Goal: Entertainment & Leisure: Consume media (video, audio)

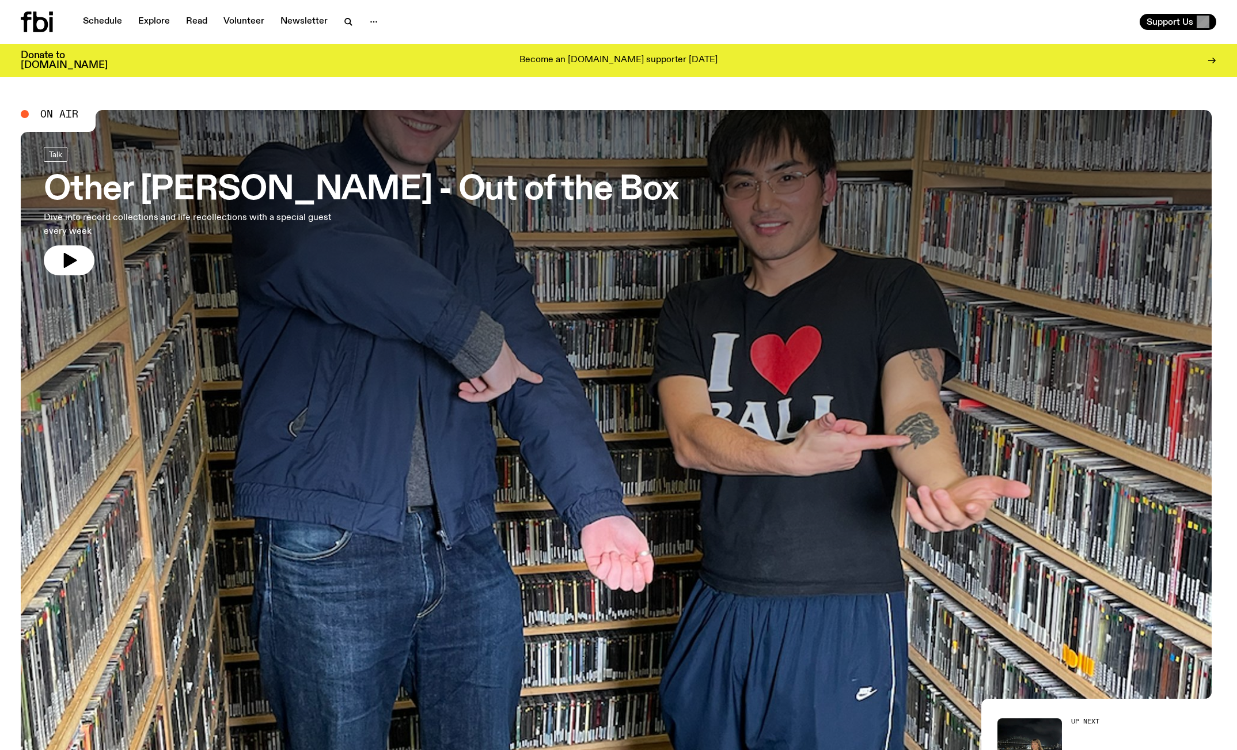
click at [346, 188] on h3 "Other [PERSON_NAME] - Out of the Box" at bounding box center [361, 190] width 634 height 32
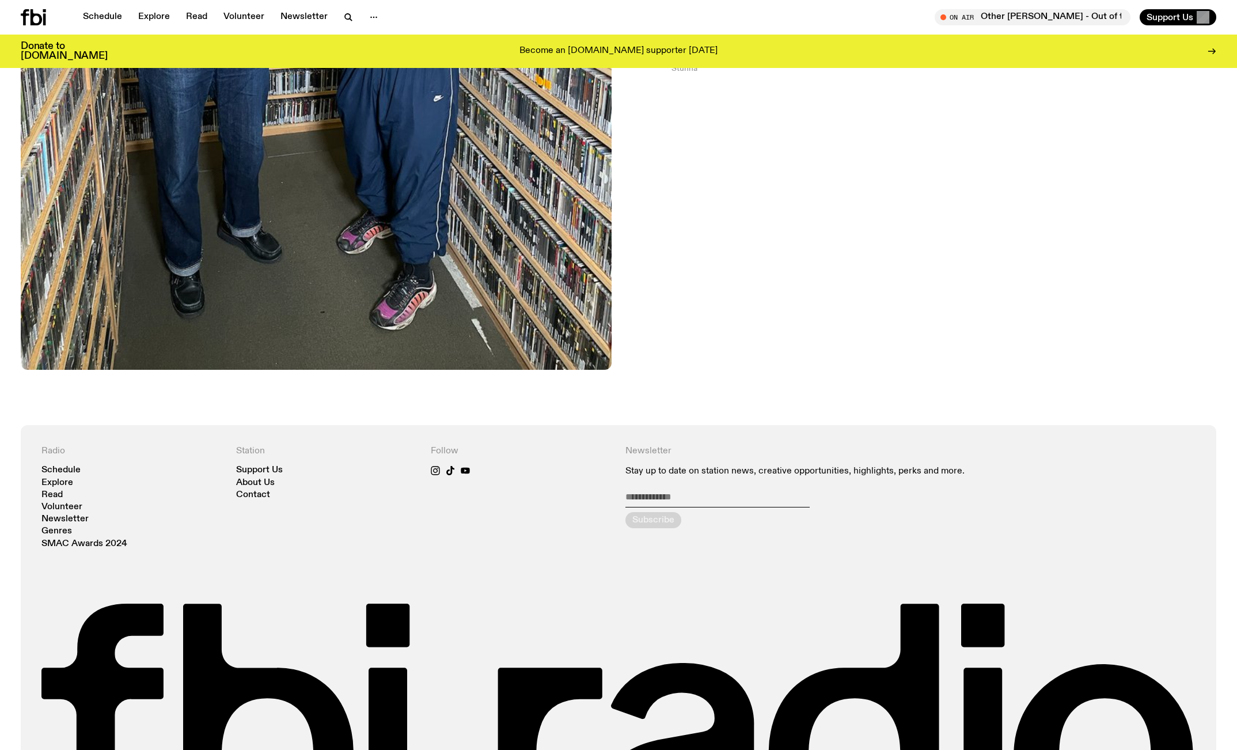
scroll to position [245, 0]
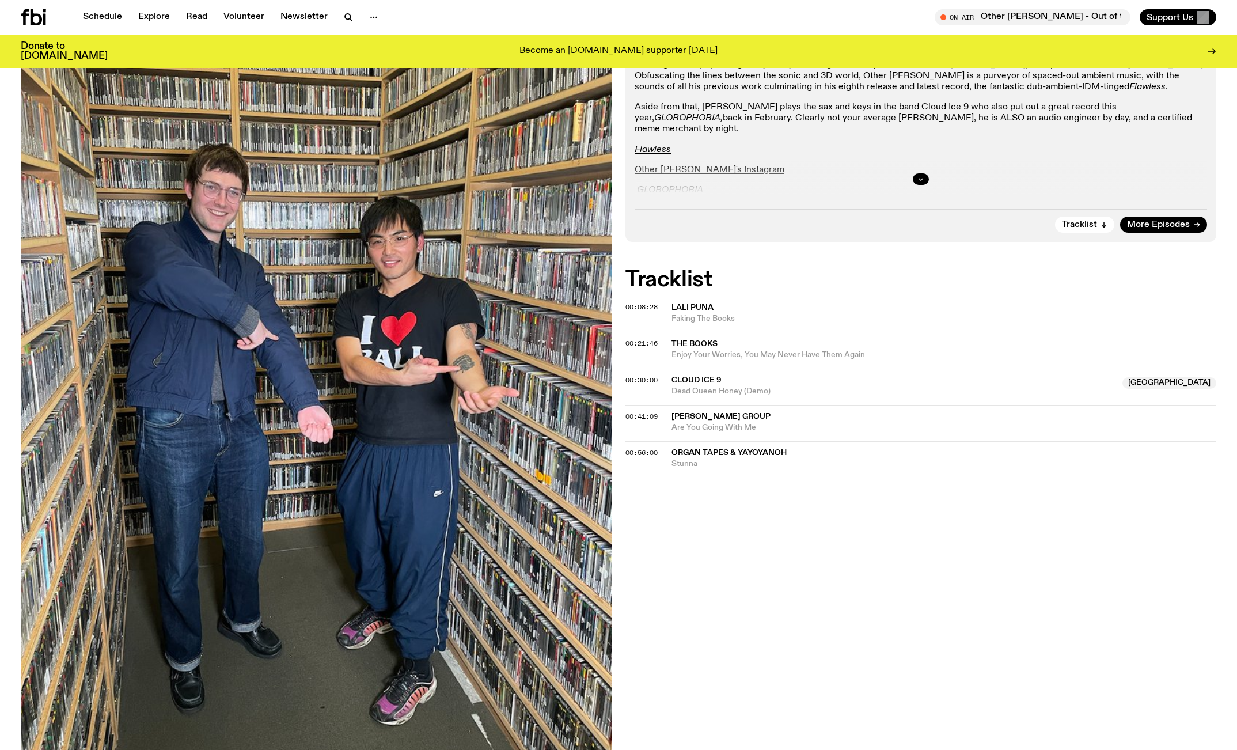
click at [915, 185] on button "button" at bounding box center [921, 179] width 16 height 12
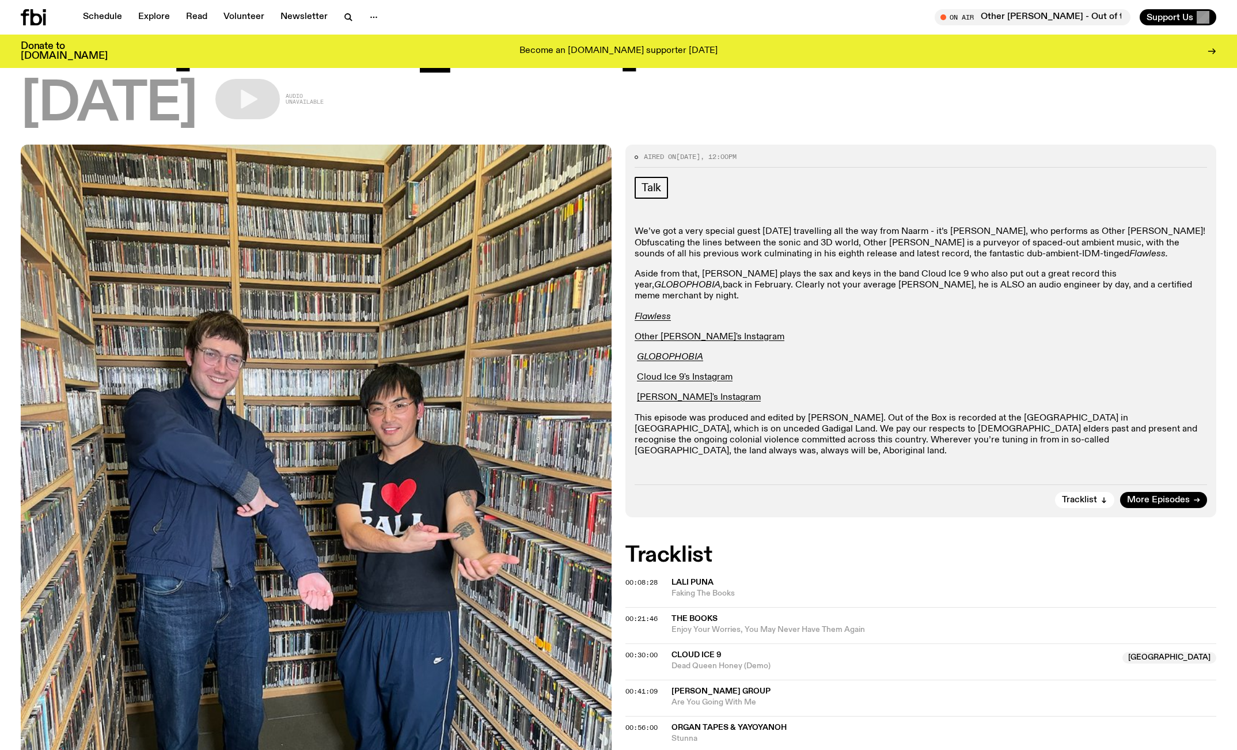
scroll to position [75, 0]
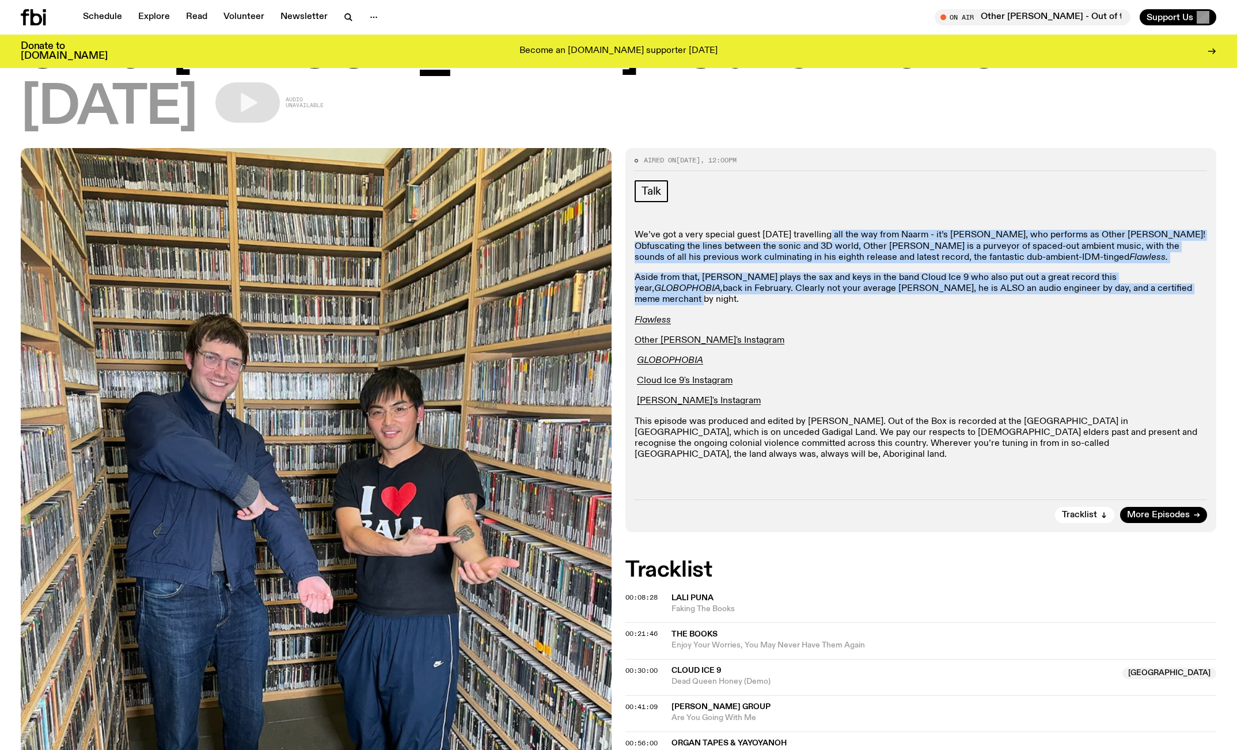
drag, startPoint x: 849, startPoint y: 248, endPoint x: 795, endPoint y: 325, distance: 94.3
click at [795, 325] on div "We’ve got a very special guest [DATE] travelling all the way from Naarm - it’s …" at bounding box center [921, 345] width 573 height 230
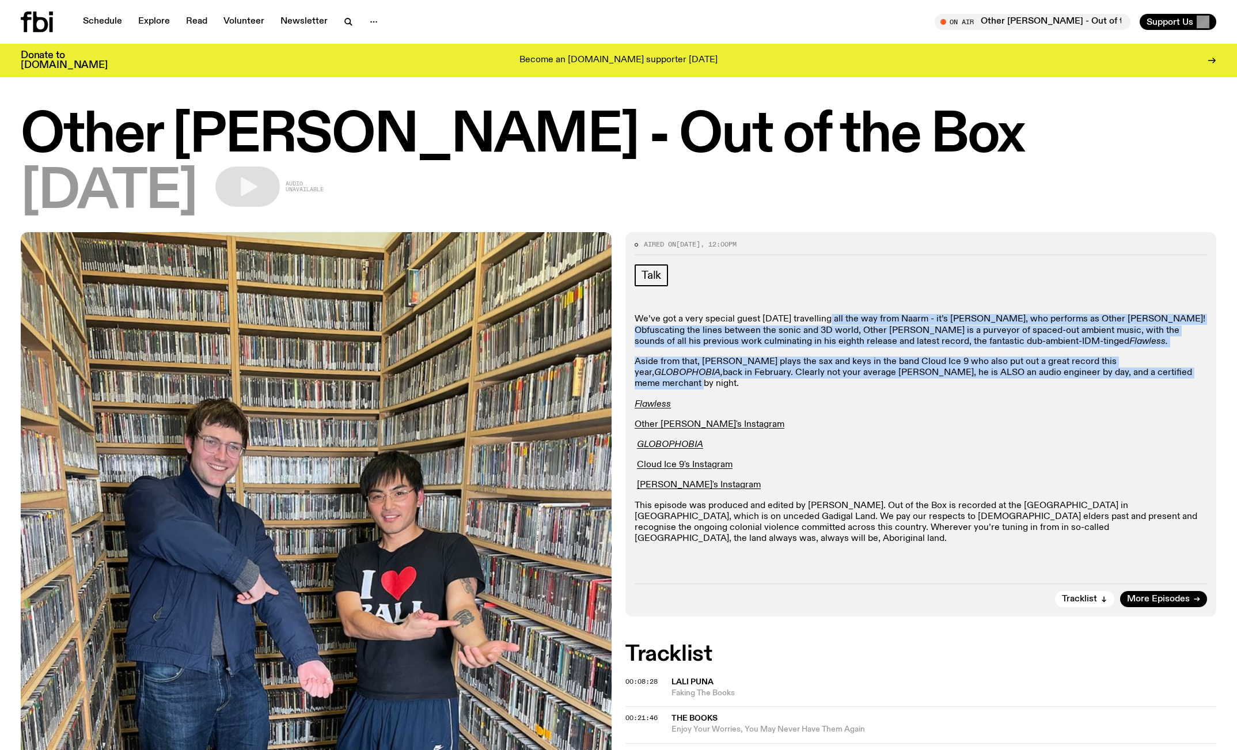
scroll to position [0, 0]
click at [177, 24] on link "Explore" at bounding box center [154, 22] width 46 height 16
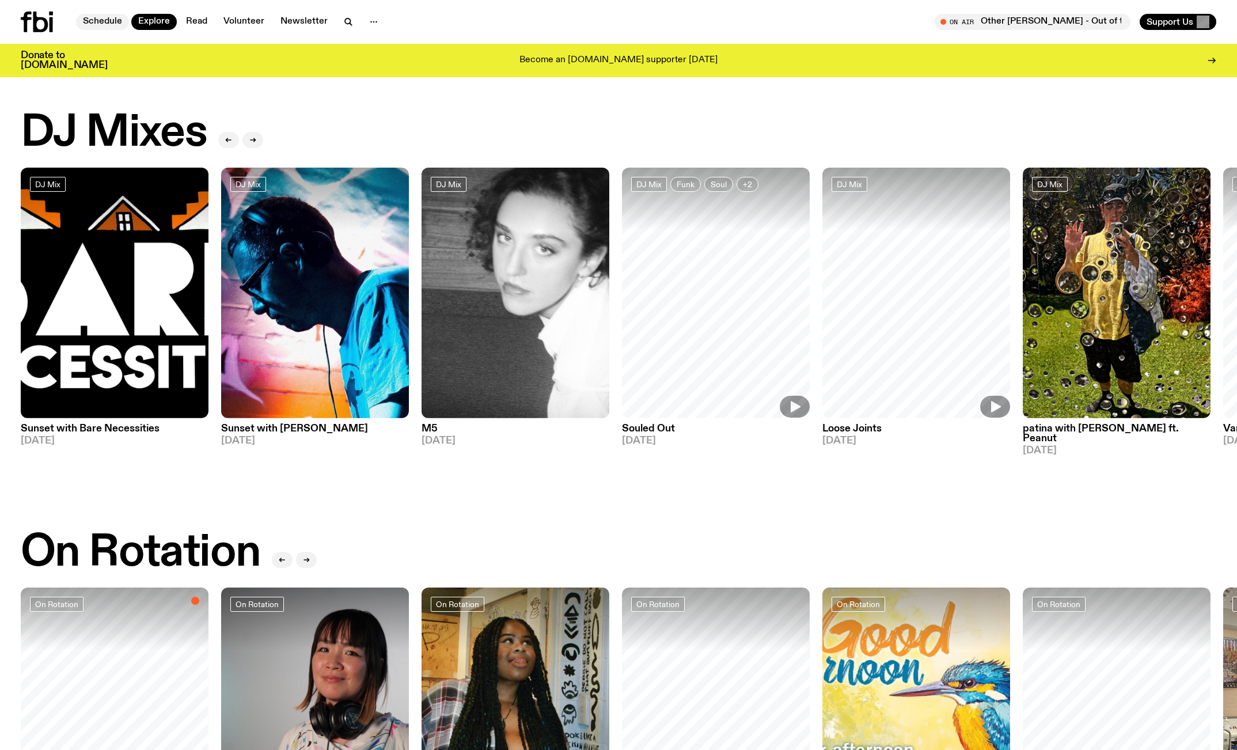
click at [116, 24] on link "Schedule" at bounding box center [102, 22] width 53 height 16
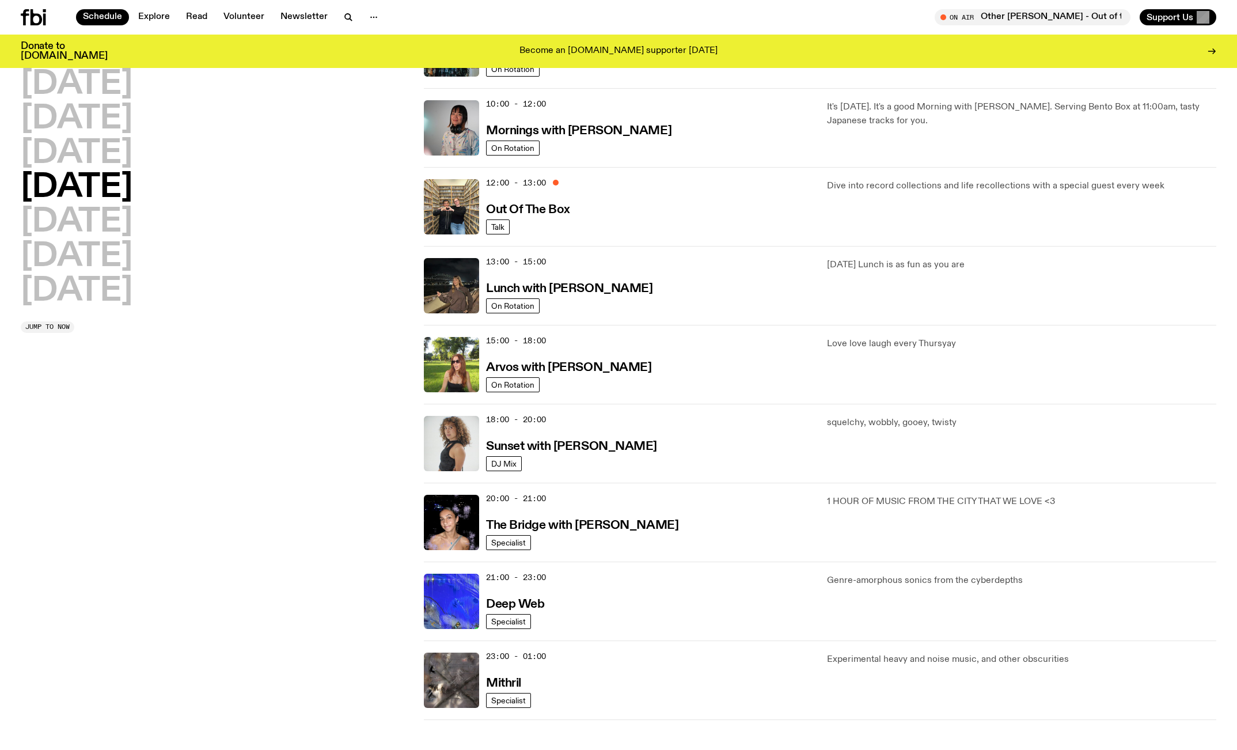
scroll to position [165, 0]
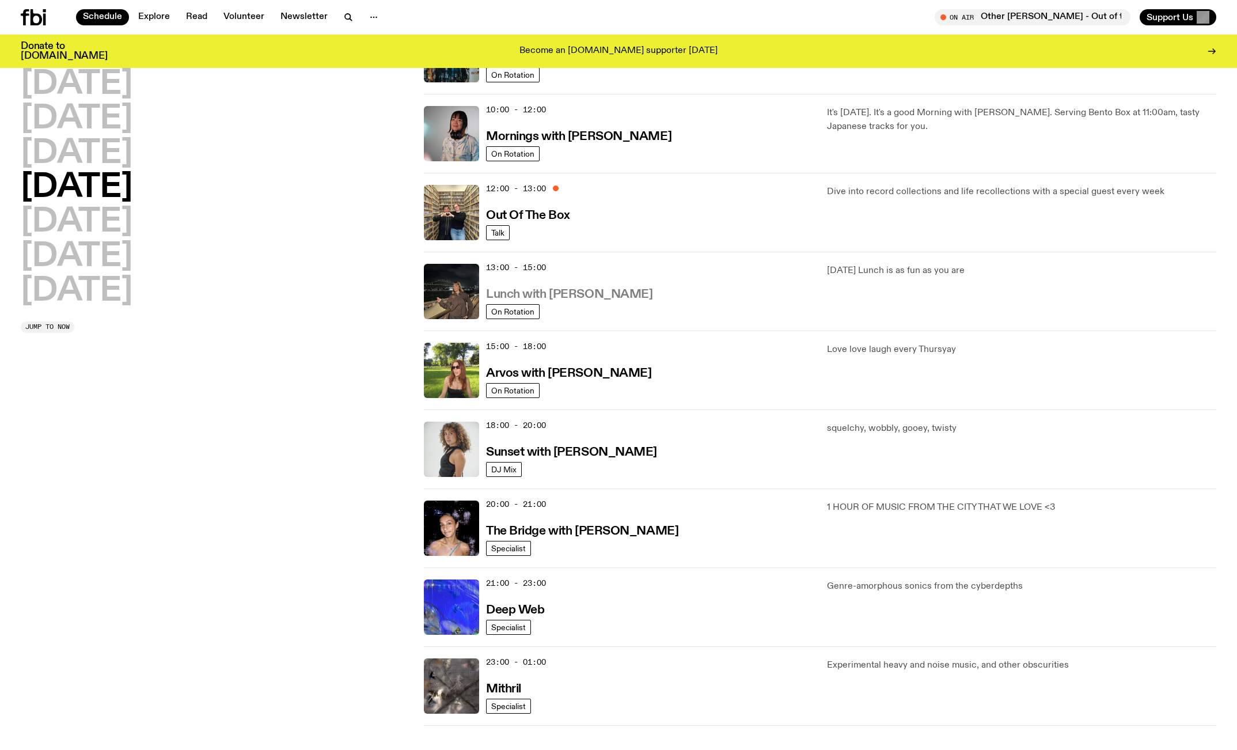
click at [577, 301] on h3 "Lunch with [PERSON_NAME]" at bounding box center [569, 295] width 166 height 12
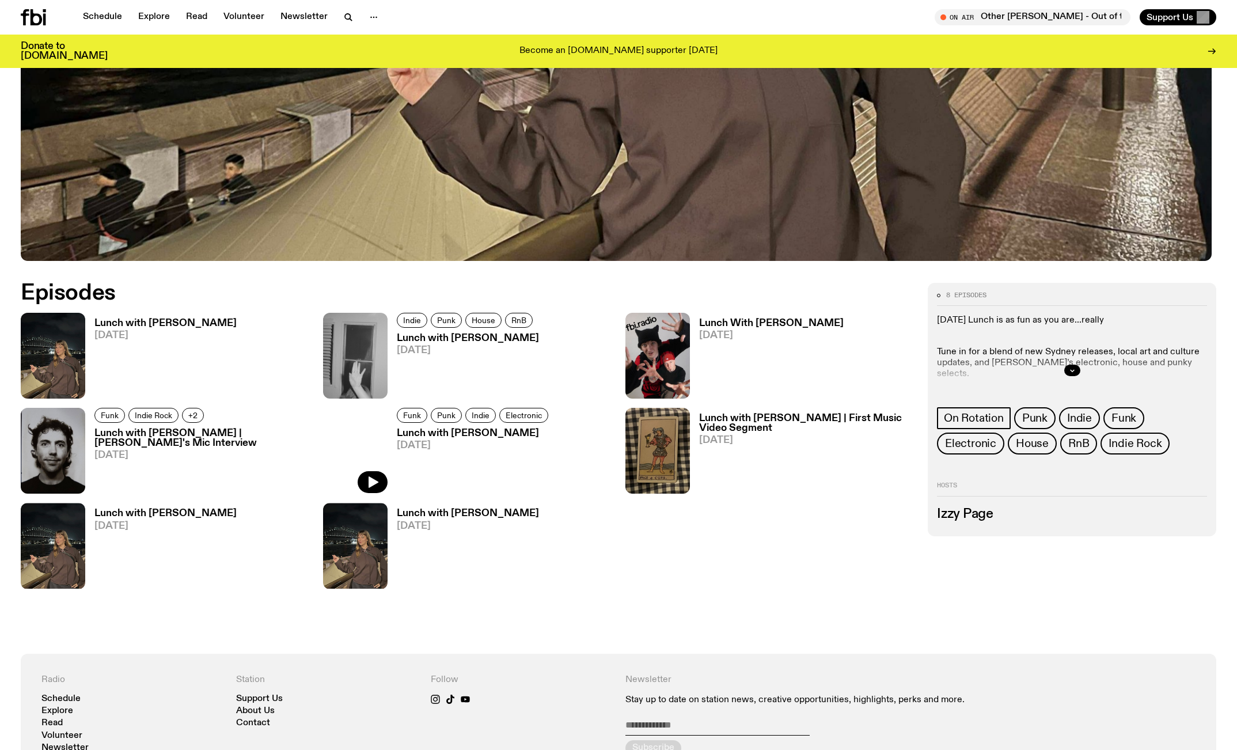
scroll to position [721, 0]
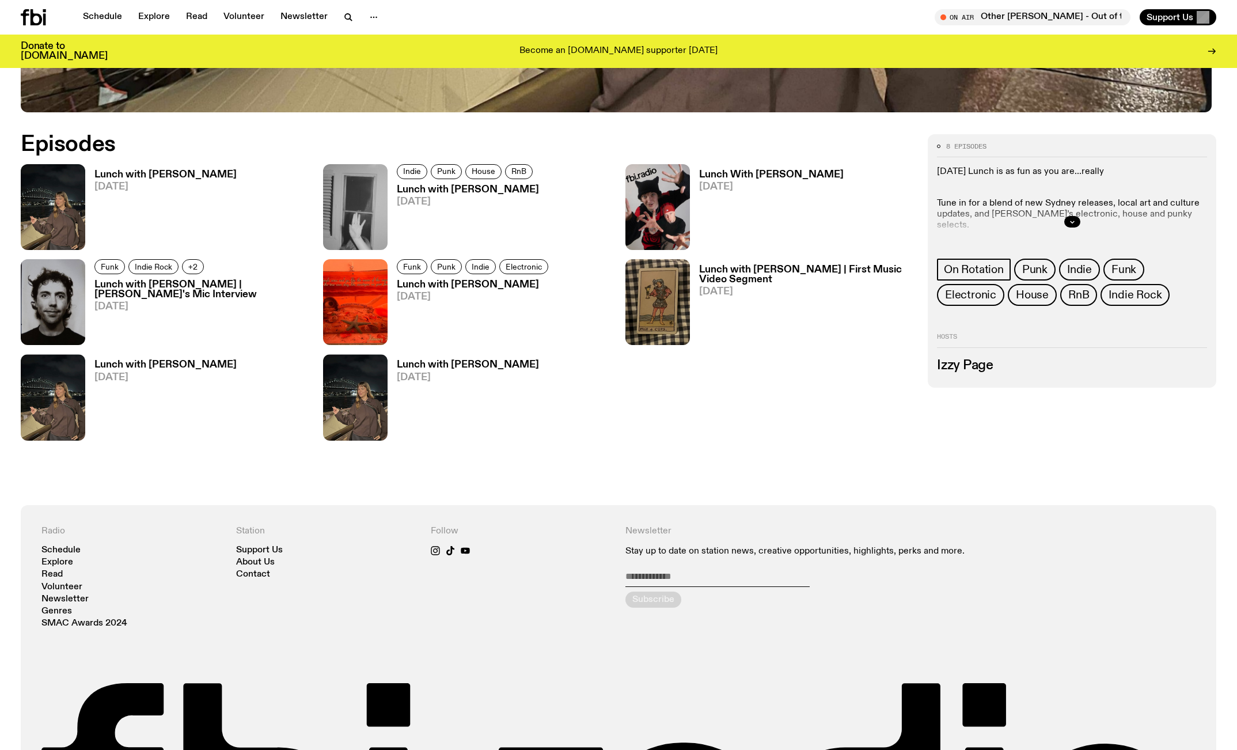
click at [777, 192] on span "[DATE]" at bounding box center [771, 187] width 145 height 10
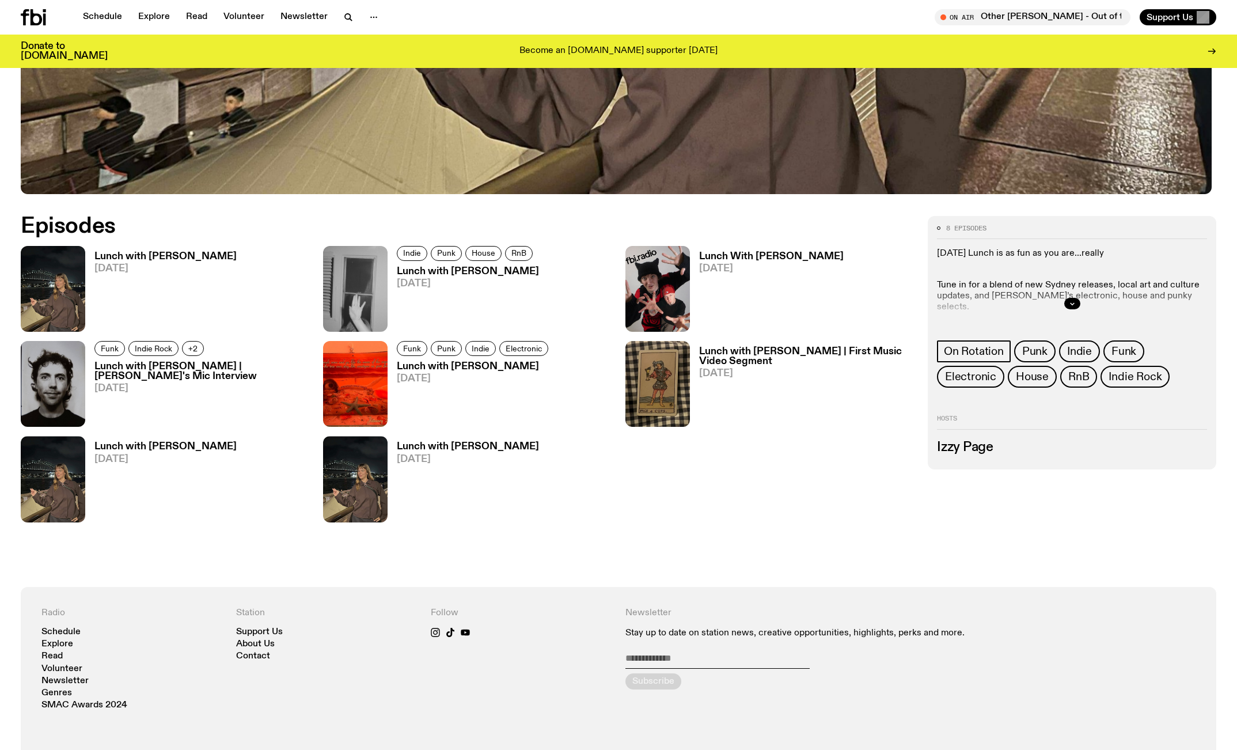
scroll to position [633, 0]
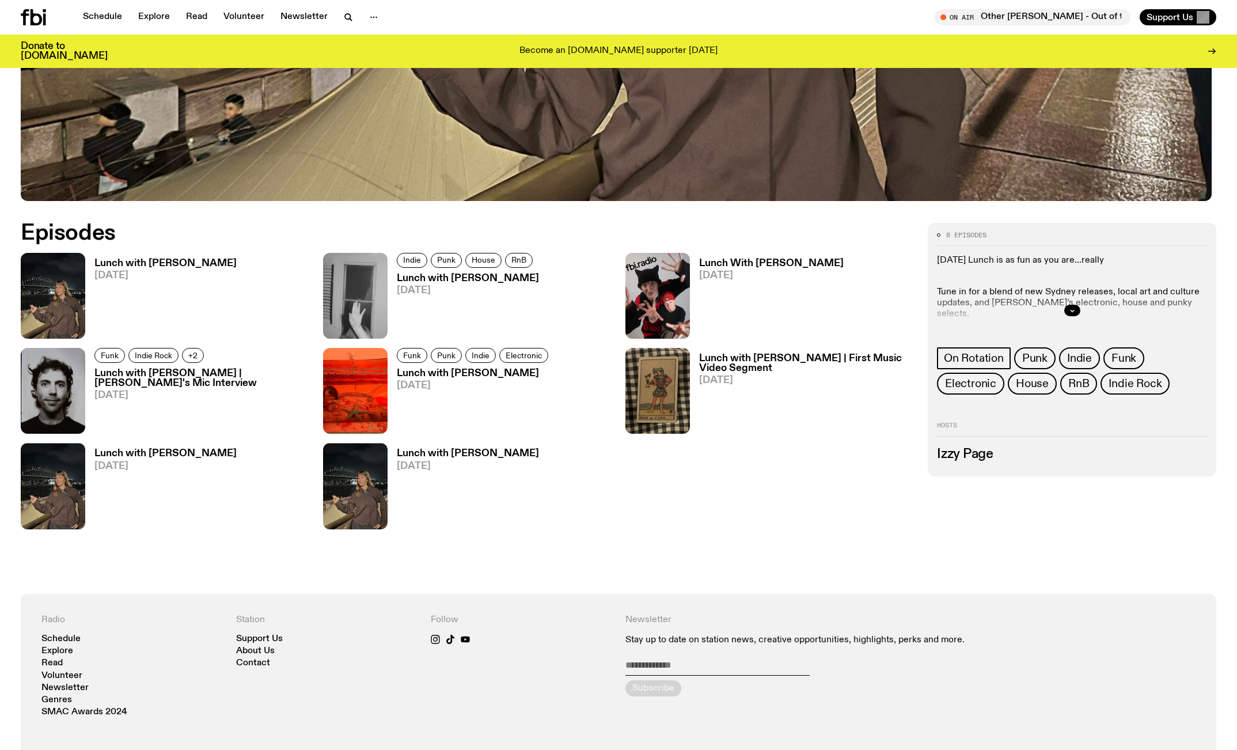
click at [180, 267] on h3 "Lunch with [PERSON_NAME]" at bounding box center [165, 264] width 142 height 10
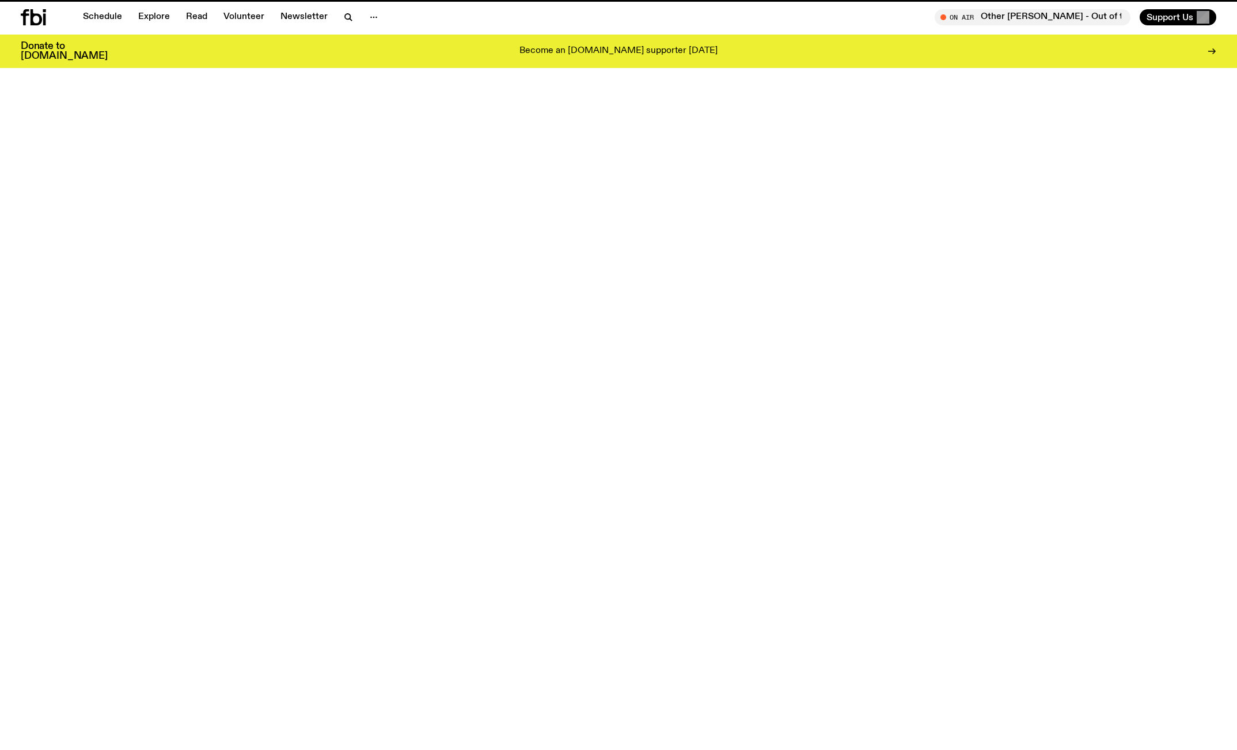
scroll to position [633, 0]
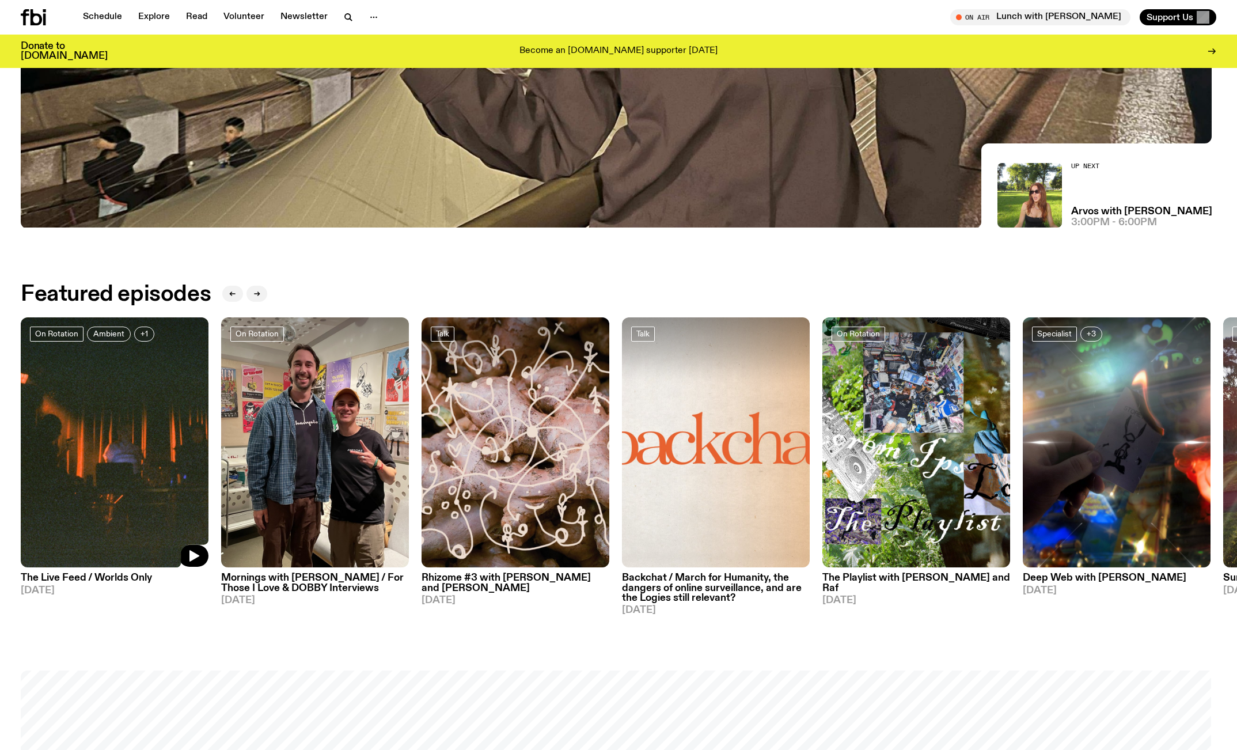
scroll to position [417, 0]
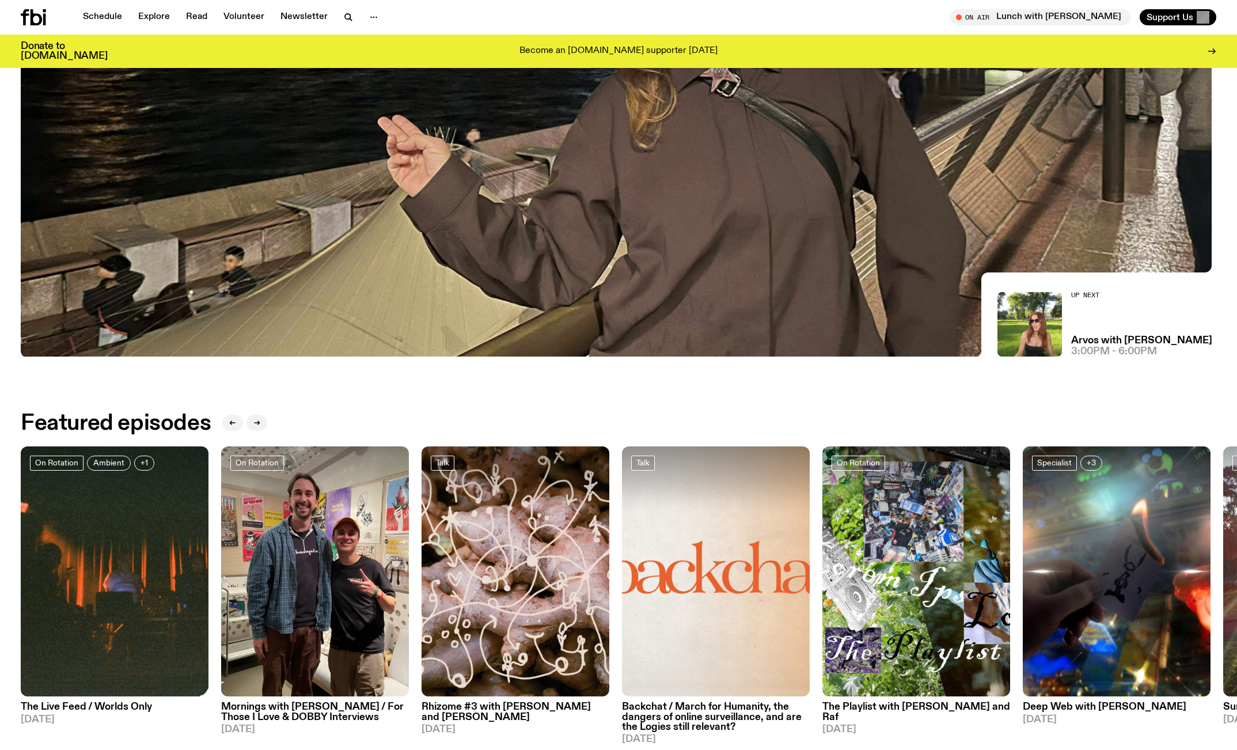
click at [483, 222] on img at bounding box center [619, 20] width 1196 height 673
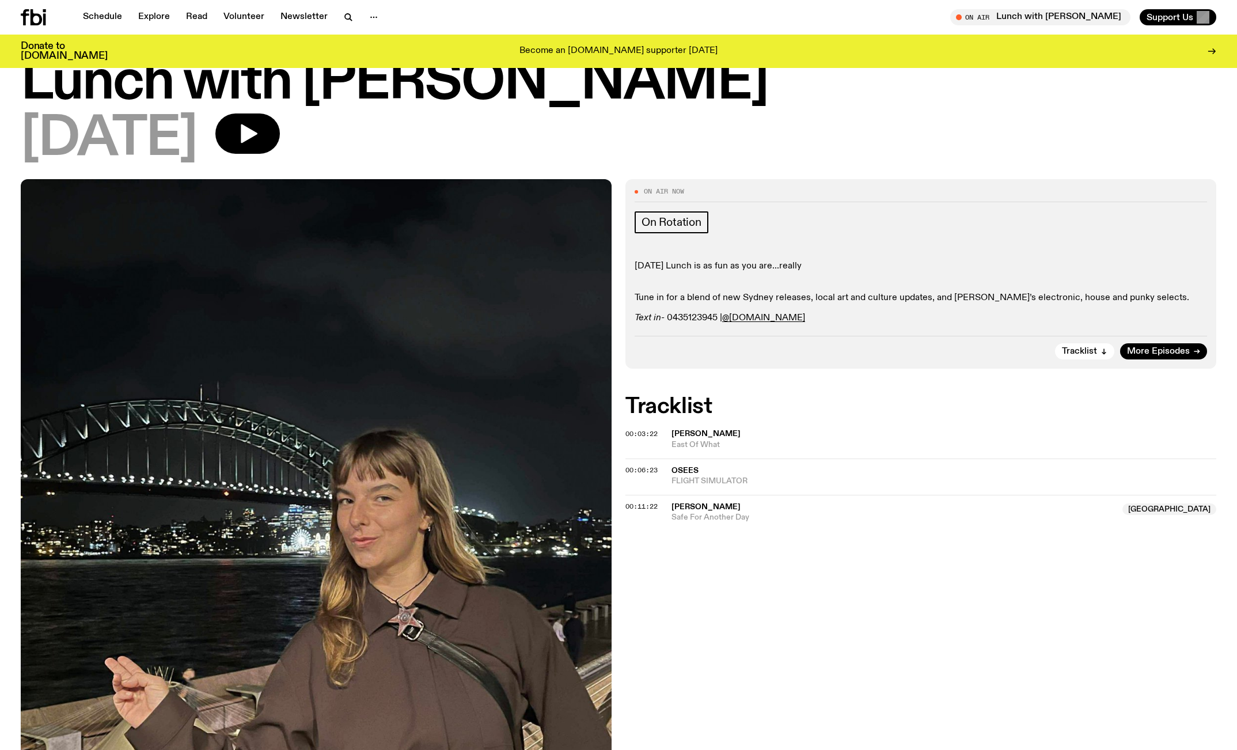
scroll to position [46, 0]
